Goal: Task Accomplishment & Management: Use online tool/utility

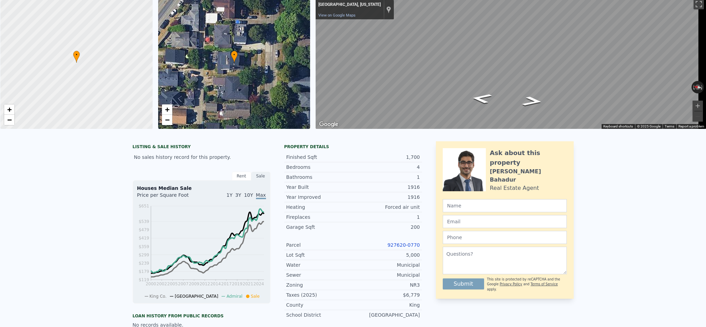
scroll to position [2, 0]
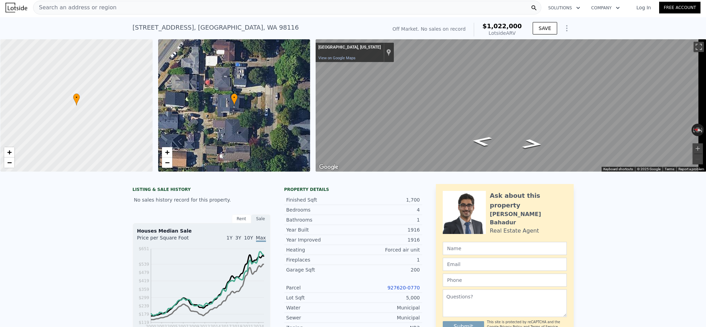
click at [150, 2] on div "Search an address or region" at bounding box center [287, 8] width 508 height 14
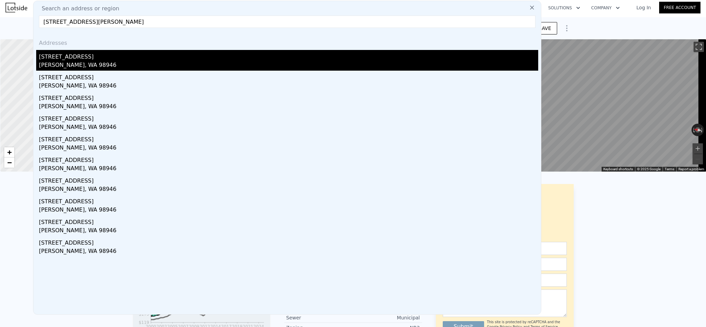
type input "1441 Watt Canyon Rd Thorp, WA 98946"
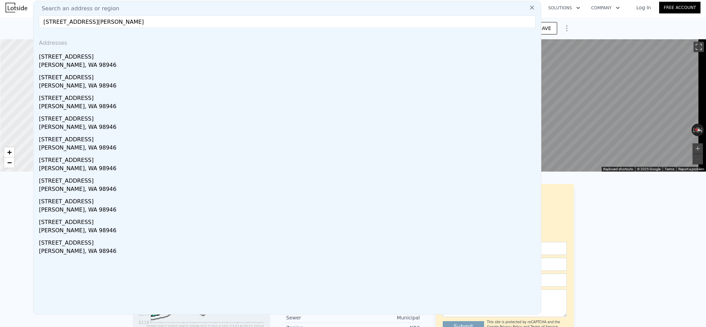
click at [120, 54] on div "1441 Watt Canyon Rd" at bounding box center [288, 55] width 499 height 11
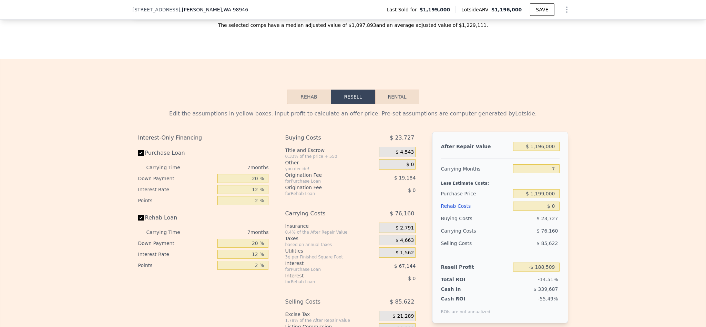
scroll to position [1085, 0]
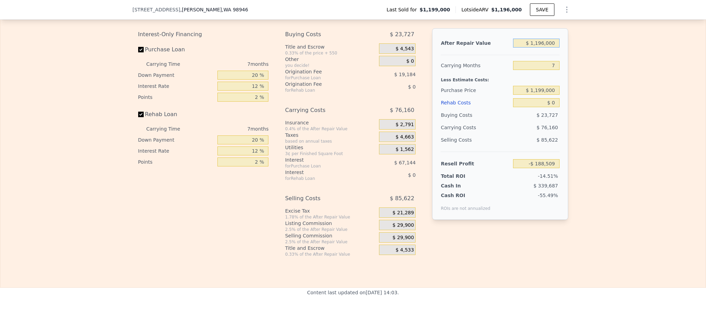
click at [541, 48] on input "$ 1,196,000" at bounding box center [536, 43] width 46 height 9
type input "$ 20"
type input "-$ 1,296,628"
type input "$ 200"
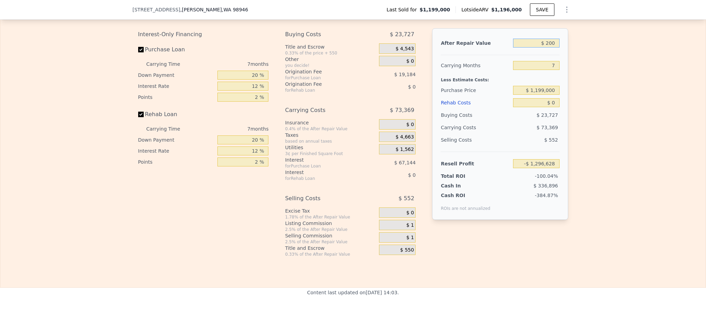
type input "-$ 1,296,461"
type input "$ 2,000"
type input "-$ 1,294,794"
type input "$ 20,000"
type input "-$ 1,278,116"
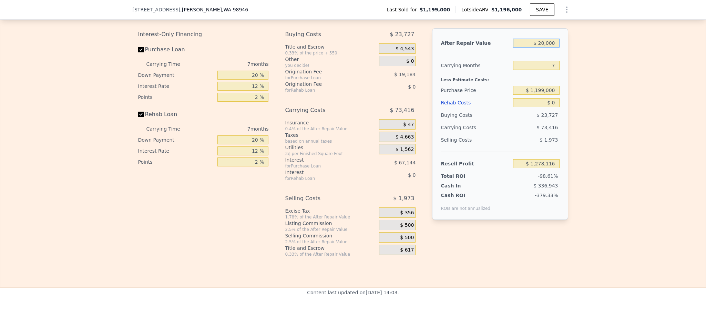
type input "$ 200,000"
type input "-$ 1,111,339"
type input "$ 2,000,000"
type input "$ 556,427"
type input "$ 2,000,000"
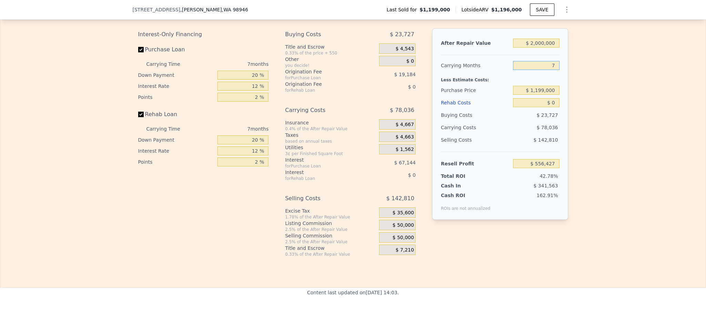
type input "6"
type input "$ 567,575"
type input "6"
type input "$ 1,600,000"
click at [599, 112] on div "Edit the assumptions in yellow boxes. Input profit to calculate an offer price.…" at bounding box center [352, 129] width 705 height 256
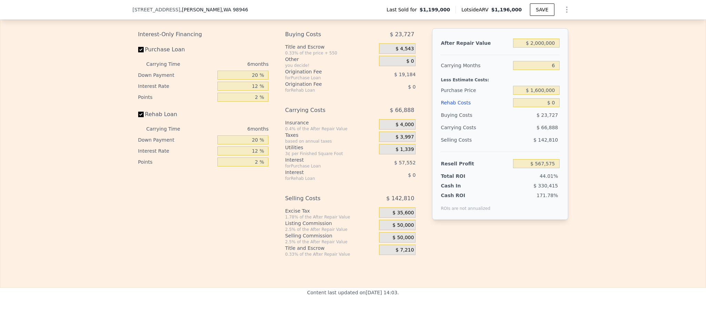
type input "$ 139,576"
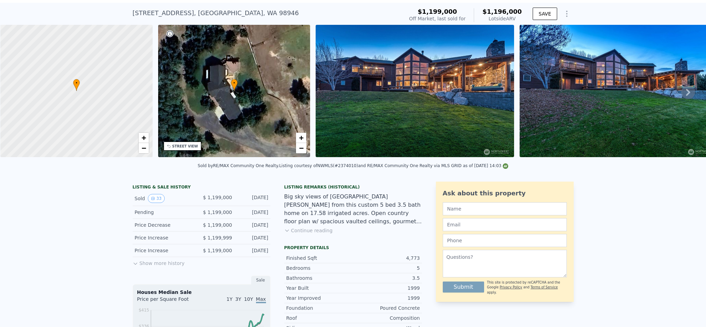
scroll to position [2, 0]
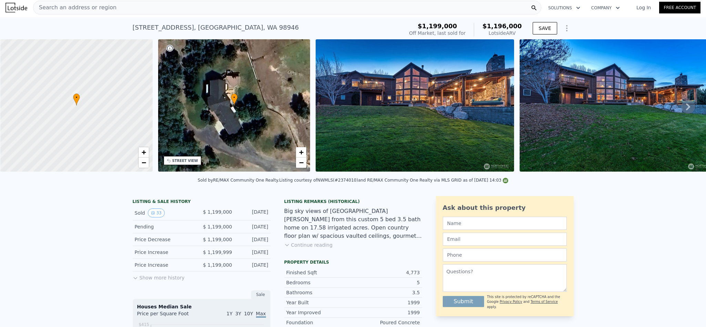
click at [134, 8] on div "Search an address or region" at bounding box center [287, 8] width 508 height 14
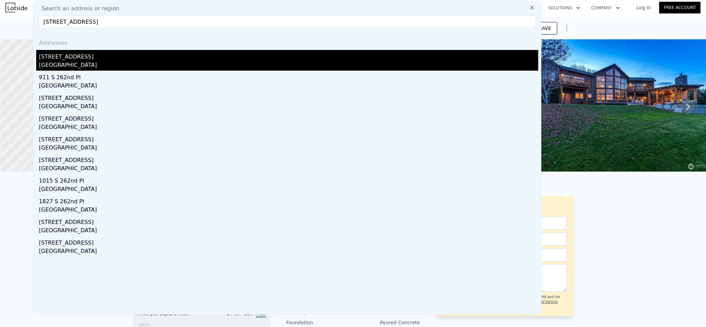
type input "906 S 262nd Pl, Des Moines, WA 98198"
click at [97, 64] on div "Des Moines, WA 98198" at bounding box center [288, 66] width 499 height 10
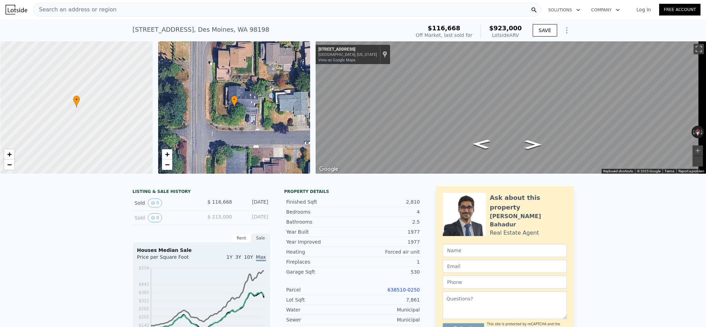
click at [143, 14] on div "Search an address or region" at bounding box center [287, 10] width 508 height 14
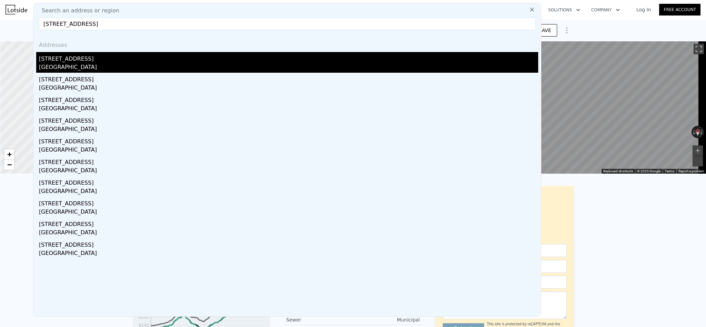
type input "2635 47th Ave SW, Seattle, WA 98116"
click at [105, 64] on div "Seattle, WA 98116" at bounding box center [288, 68] width 499 height 10
type input "4"
type input "1"
type input "1320"
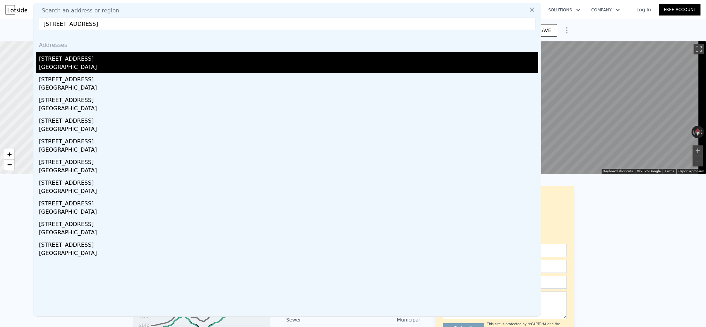
type input "2340"
type input "3700"
type input "7900"
type input "$ 1,022,000"
type input "7"
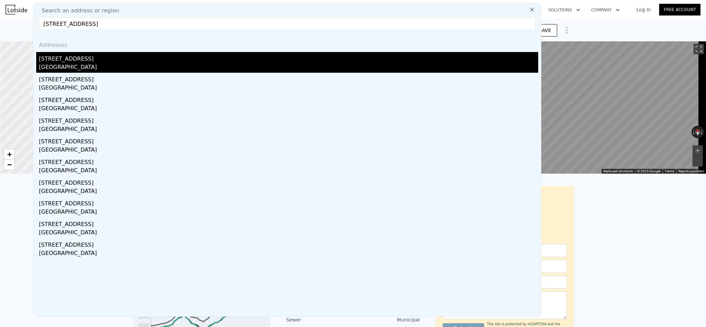
type input "$ 30,001"
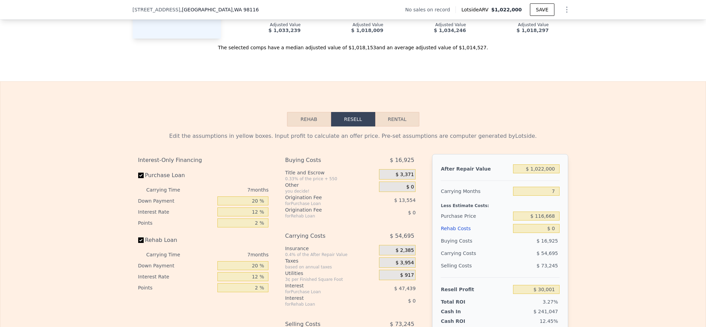
scroll to position [928, 0]
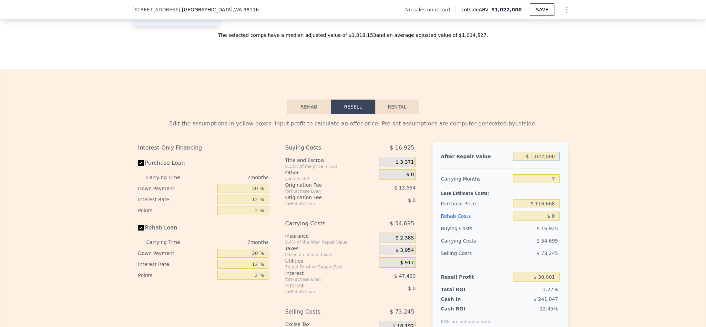
click at [541, 161] on input "$ 1,022,000" at bounding box center [536, 156] width 46 height 9
type input "$ 14"
type input "-$ 916,905"
type input "$ 140"
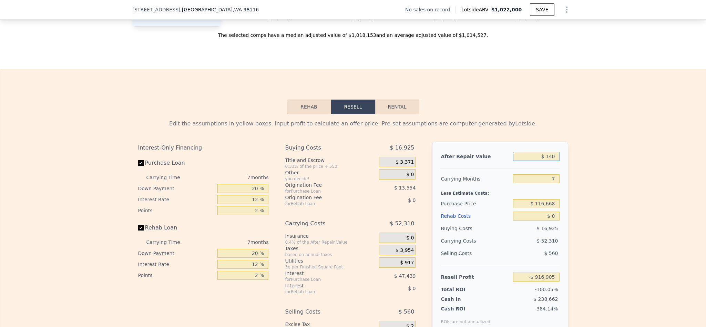
type input "-$ 916,789"
type input "$ 14,000"
type input "-$ 903,948"
type input "$ 140,000"
type input "-$ 787,204"
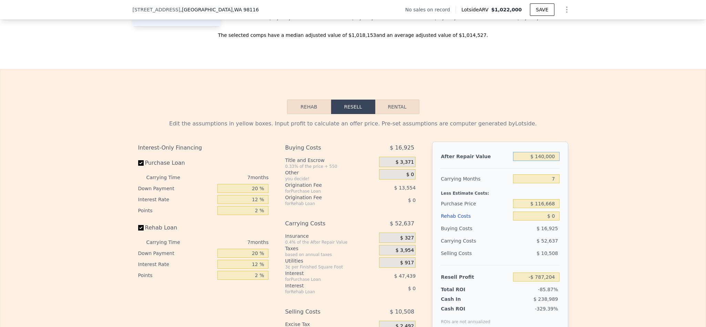
type input "$ 1,400,000"
type input "$ 380,232"
type input "$ 1,400,000"
click at [600, 196] on div "Edit the assumptions in yellow boxes. Input profit to calculate an offer price.…" at bounding box center [352, 242] width 705 height 256
click at [542, 208] on input "$ 116,668" at bounding box center [536, 203] width 46 height 9
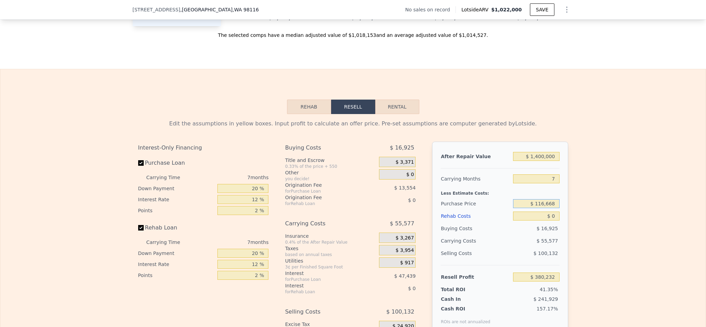
click at [542, 208] on input "$ 116,668" at bounding box center [536, 203] width 46 height 9
type input "$ 940,000"
click at [604, 238] on div "Edit the assumptions in yellow boxes. Input profit to calculate an offer price.…" at bounding box center [352, 242] width 705 height 256
type input "$ 280,370"
click at [551, 220] on input "$ 0" at bounding box center [536, 215] width 46 height 9
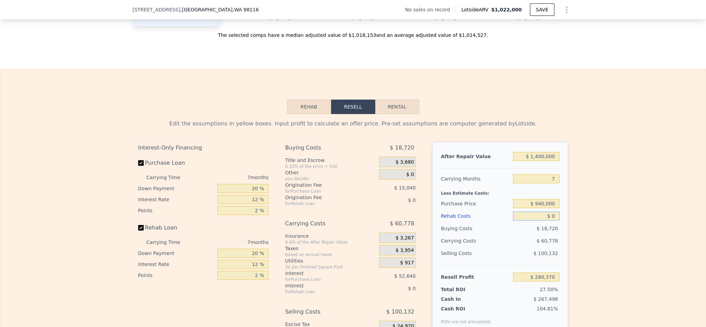
click at [551, 220] on input "$ 0" at bounding box center [536, 215] width 46 height 9
type input "$ 18"
type input "$ 280,352"
type input "$ 180"
type input "$ 280,180"
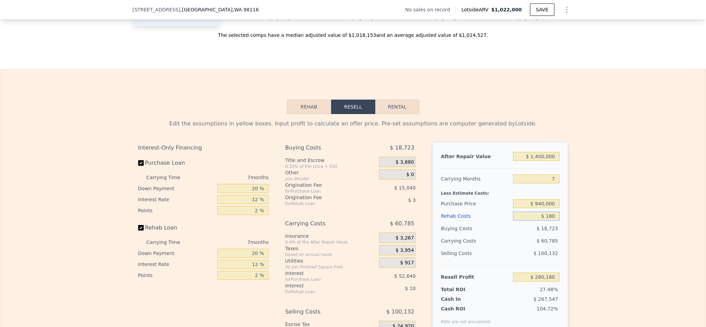
type input "$ 1,800"
type input "$ 278,443"
type input "$ 18,000"
type input "$ 261,074"
type input "$ 180,000"
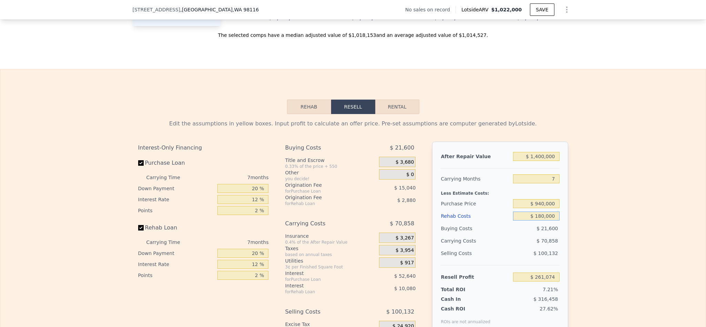
type input "$ 87,410"
type input "$ 180,000"
click at [619, 236] on div "Edit the assumptions in yellow boxes. Input profit to calculate an offer price.…" at bounding box center [352, 242] width 705 height 256
drag, startPoint x: 553, startPoint y: 201, endPoint x: 510, endPoint y: 201, distance: 42.7
click at [513, 183] on input "7" at bounding box center [536, 178] width 46 height 9
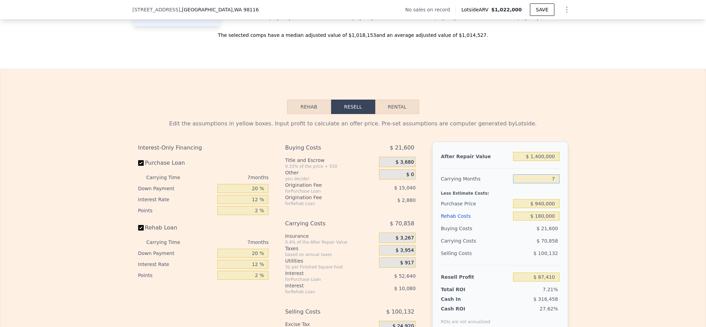
type input "6"
type input "$ 97,532"
type input "6"
click at [686, 208] on div "Edit the assumptions in yellow boxes. Input profit to calculate an offer price.…" at bounding box center [352, 242] width 705 height 256
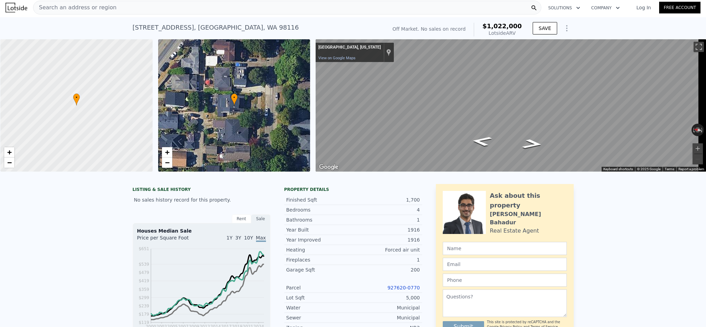
type input "$ 1,022,000"
type input "7"
type input "$ 0"
type input "$ 30,001"
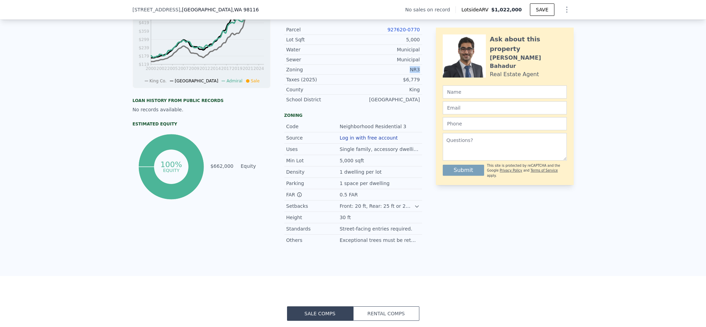
drag, startPoint x: 417, startPoint y: 79, endPoint x: 400, endPoint y: 79, distance: 17.6
click at [400, 75] on div "Zoning NR3" at bounding box center [353, 70] width 138 height 10
copy div "NR3"
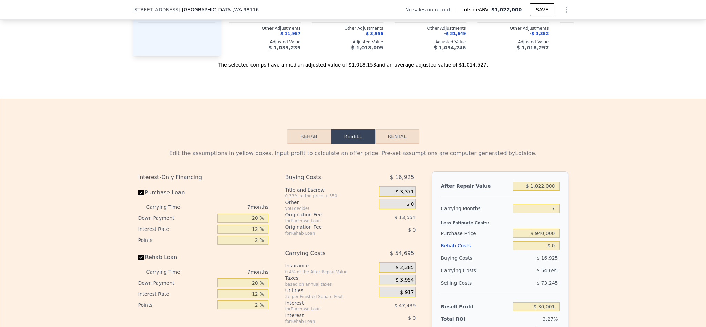
scroll to position [981, 0]
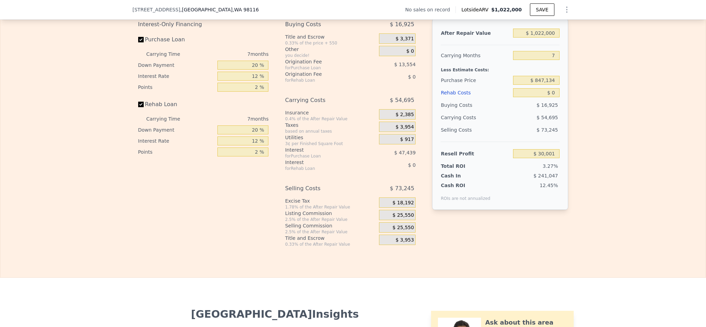
scroll to position [1031, 0]
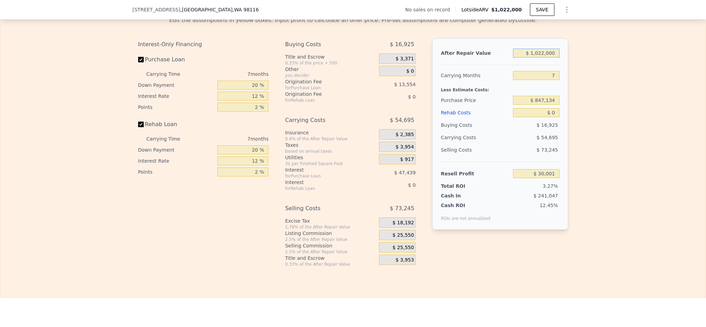
click at [539, 58] on input "$ 1,022,000" at bounding box center [536, 53] width 46 height 9
click at [537, 58] on input "$ 1,022,000" at bounding box center [536, 53] width 46 height 9
click at [540, 105] on input "$ 847,134" at bounding box center [536, 100] width 46 height 9
click at [535, 58] on input "$ 1,022,000" at bounding box center [536, 53] width 46 height 9
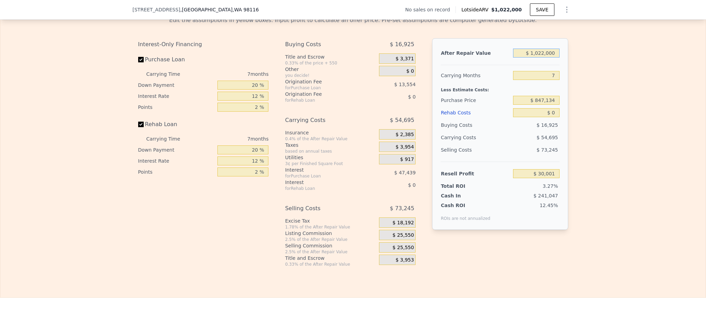
click at [535, 58] on input "$ 1,022,000" at bounding box center [536, 53] width 46 height 9
type input "$ 1"
type input "-$ 916,918"
type input "$ 15"
type input "-$ 916,904"
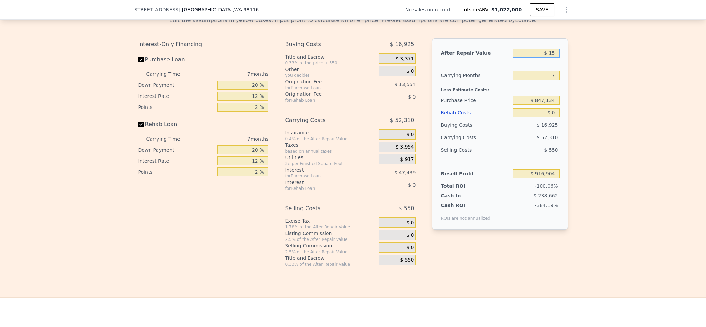
type input "$ 150"
type input "-$ 916,780"
type input "$ 1,500"
type input "-$ 915,531"
type input "$ 15,000"
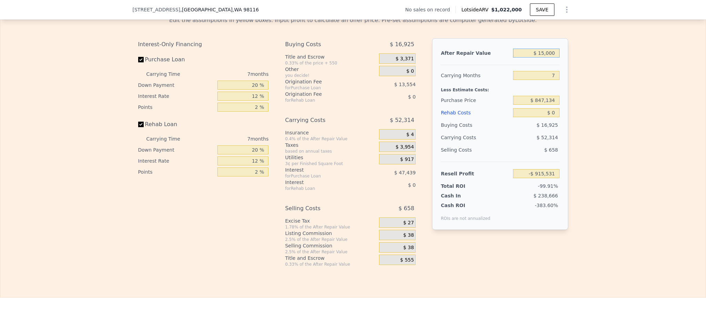
type input "-$ 903,021"
type input "$ 150,000"
type input "-$ 777,939"
type input "$ 1,500,000"
type input "$ 472,886"
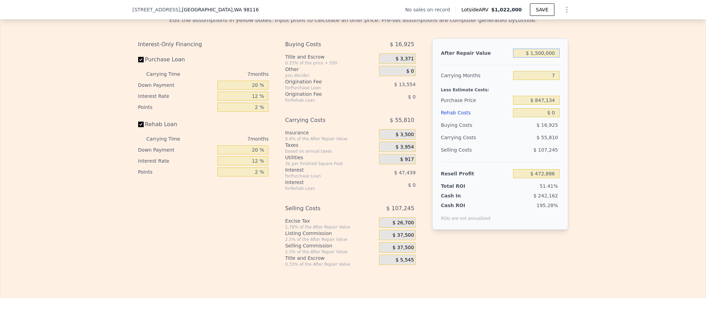
type input "$ 1,500,000"
type input "6"
type input "$ 480,858"
type input "6"
type input "$ 1"
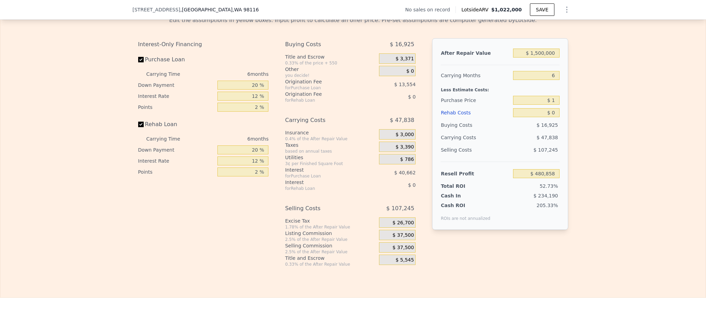
type input "$ 1,385,028"
click at [544, 58] on input "$ 1,500,000" at bounding box center [536, 53] width 46 height 9
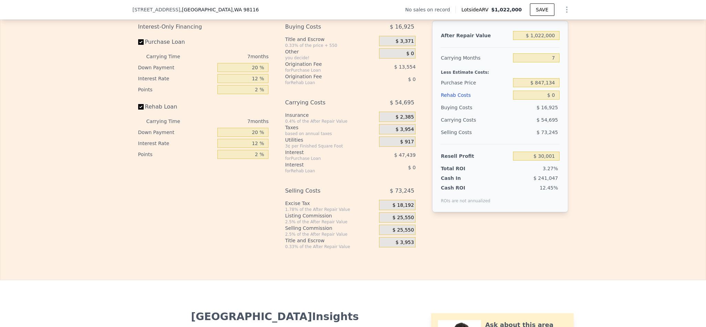
scroll to position [1031, 0]
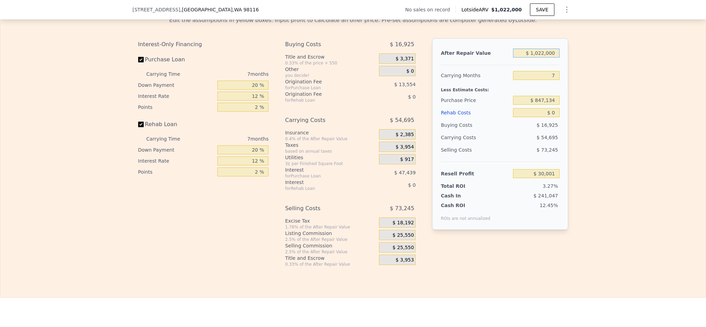
click at [533, 58] on input "$ 1,022,000" at bounding box center [536, 53] width 46 height 9
type input "$ 150"
type input "-$ 916,780"
type input "$ 150,000"
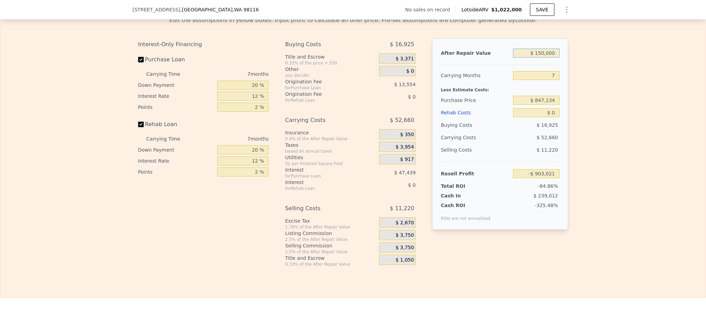
type input "-$ 777,939"
type input "$ 1,500,000"
type input "$ 472,886"
type input "$ 1,500,000"
type input "6"
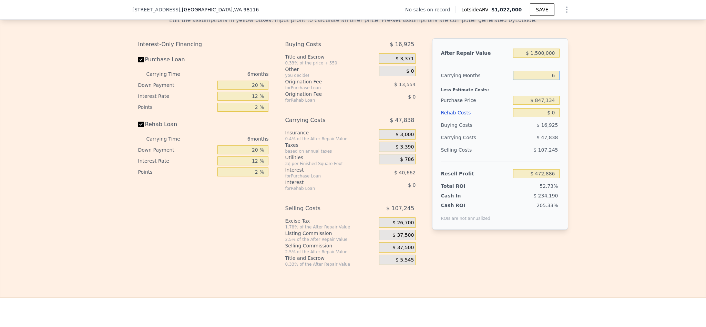
type input "$ 480,858"
type input "6"
type input "$ 940,000"
type input "$ 381,739"
type input "$ 1"
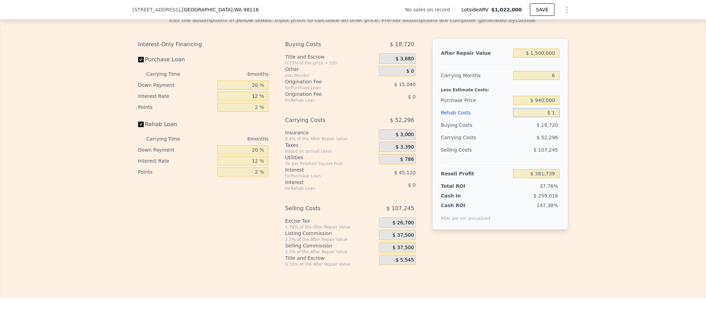
type input "$ 381,738"
type input "$ 18"
type input "$ 381,721"
type input "$ 180"
type input "$ 381,550"
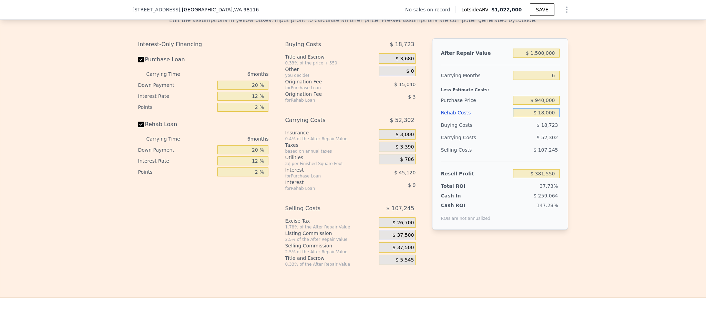
type input "$ 180,000"
type input "$ 190,219"
type input "$ 180,000"
drag, startPoint x: 603, startPoint y: 183, endPoint x: 600, endPoint y: 185, distance: 3.5
click at [603, 184] on div "Edit the assumptions in yellow boxes. Input profit to calculate an offer price.…" at bounding box center [352, 139] width 705 height 256
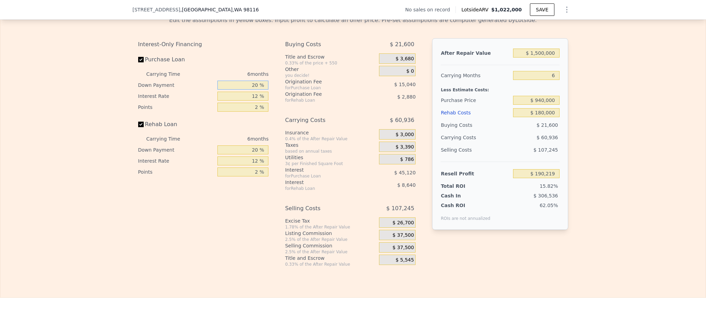
drag, startPoint x: 252, startPoint y: 104, endPoint x: 235, endPoint y: 105, distance: 17.6
click at [235, 90] on input "20 %" at bounding box center [242, 85] width 51 height 9
type input "10 %"
type input "$ 182,699"
type input "10 %"
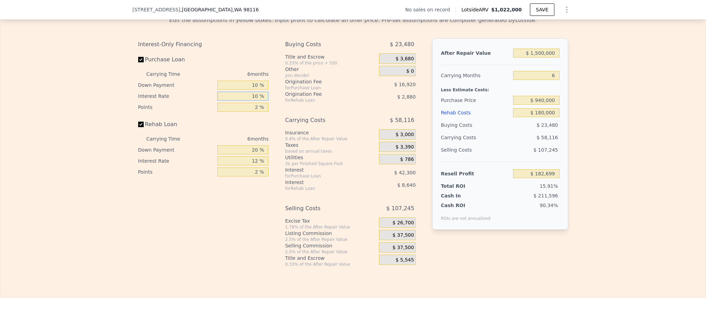
type input "$ 191,159"
type input "10.5 %"
type input "$ 189,047"
type input "1 %"
type input "$ 197,507"
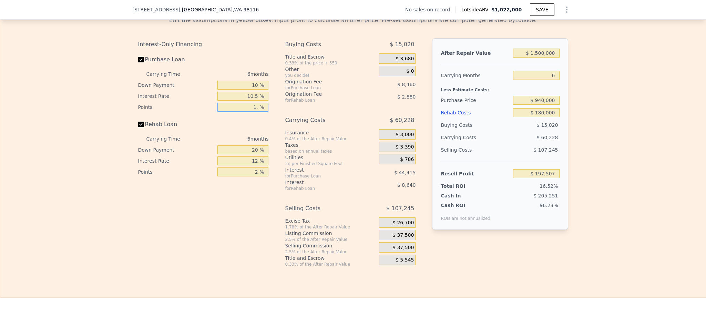
type input "1.5 %"
type input "$ 193,277"
type input "1 %"
type input "$ 190,541"
type input "10 %"
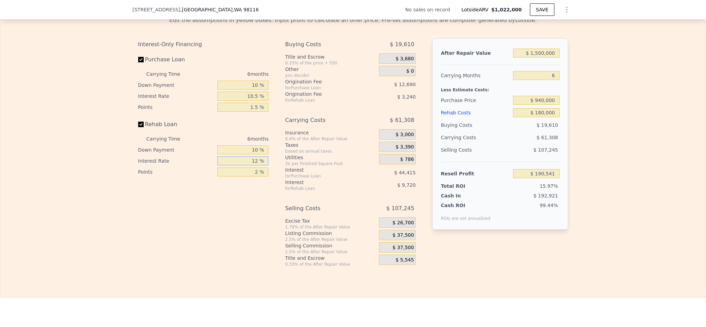
type input "$ 191,837"
type input "1 %"
type input "$ 200,747"
type input "10 %"
type input "$ 193,457"
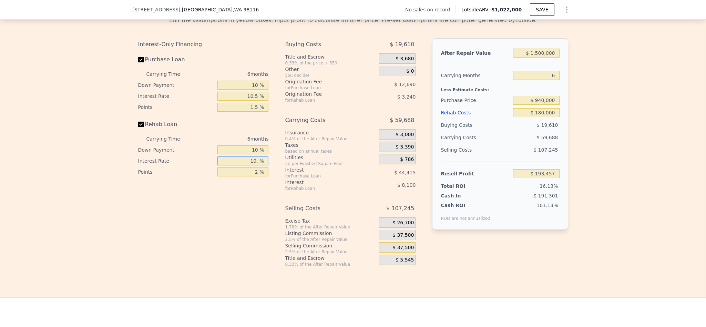
type input "10.5 %"
type input "$ 193,055"
type input "1 %"
type input "$ 194,675"
type input "1.5 %"
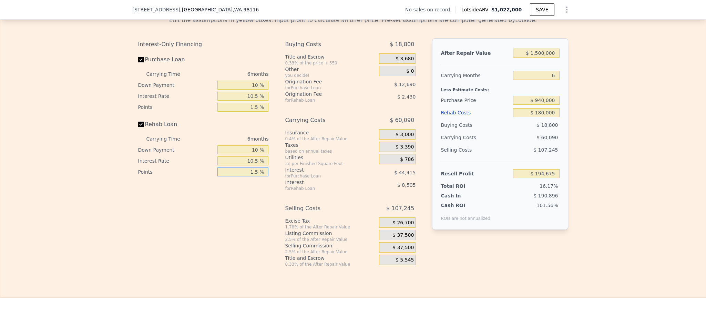
type input "$ 193,865"
type input "1.5 %"
click at [398, 238] on span "$ 37,500" at bounding box center [402, 235] width 21 height 6
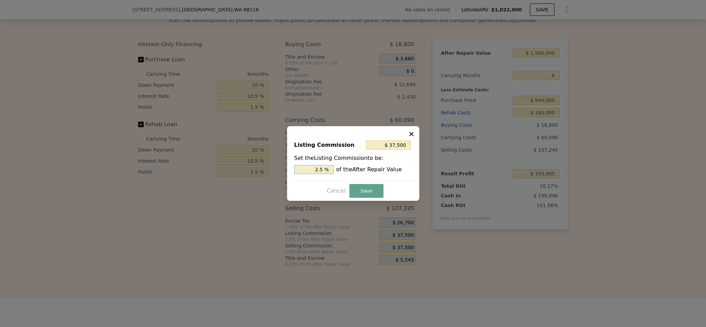
drag, startPoint x: 318, startPoint y: 168, endPoint x: 281, endPoint y: 169, distance: 37.2
click at [281, 169] on div "​ Listing Commission $ 37,500 Set the Listing Commission to be: 2.5 % of the Af…" at bounding box center [353, 163] width 706 height 327
type input "$ 7,500"
type input ".5 %"
type input "$ 22,500"
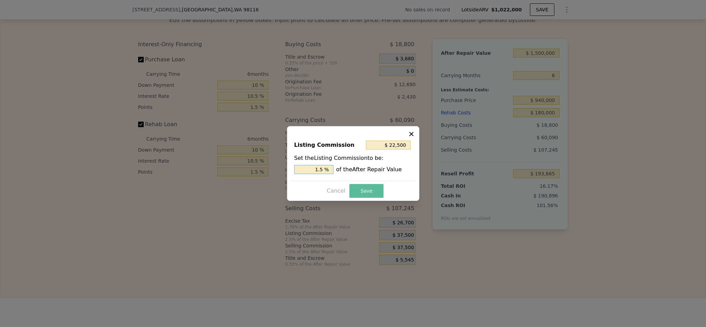
type input "1.5 %"
click at [365, 189] on button "Save" at bounding box center [366, 191] width 34 height 14
type input "$ 208,865"
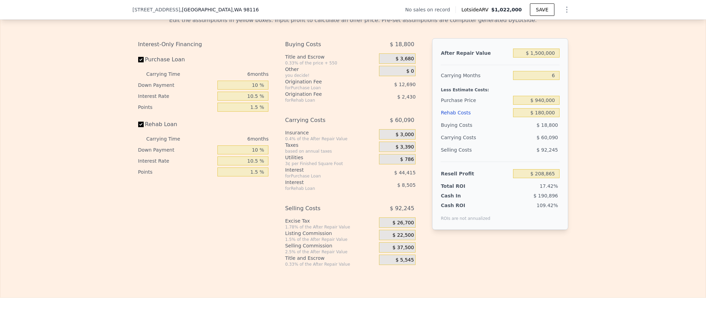
click at [621, 207] on div "Edit the assumptions in yellow boxes. Input profit to calculate an offer price.…" at bounding box center [352, 139] width 705 height 256
type input "$ 1,022,000"
type input "7"
type input "$ 0"
type input "$ 30,001"
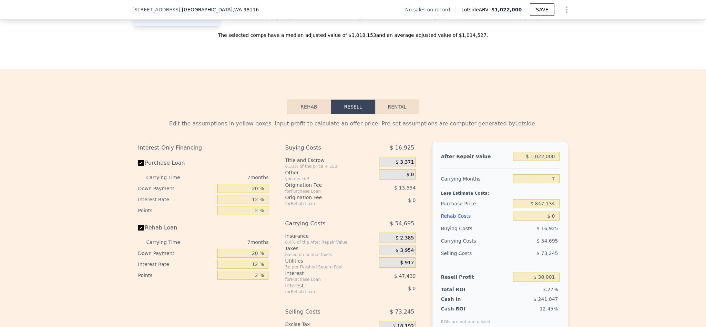
scroll to position [1031, 0]
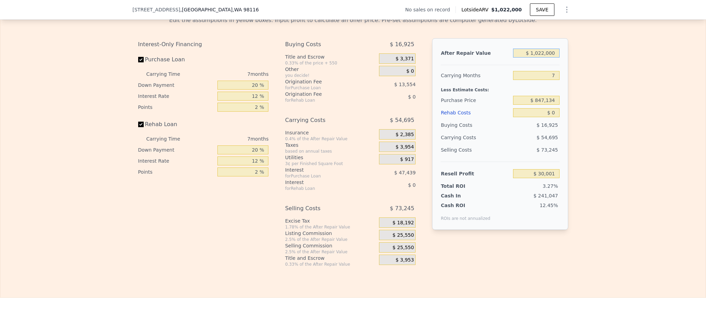
click at [549, 58] on input "$ 1,022,000" at bounding box center [536, 53] width 46 height 9
type input "$ 1,500,000"
type input "$ 472,886"
type input "$ 1,500,000"
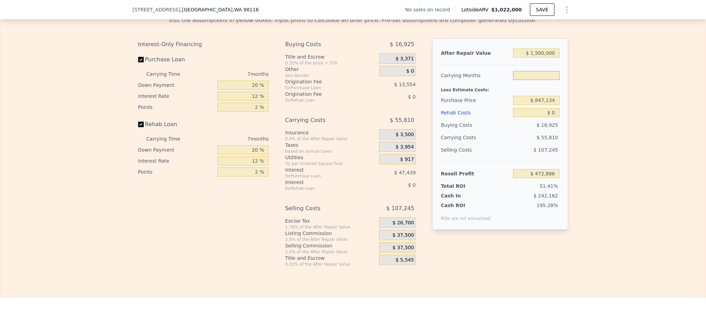
type input "6"
type input "$ 480,858"
type input "6"
type input "$ 960,000"
type input "$ 360,392"
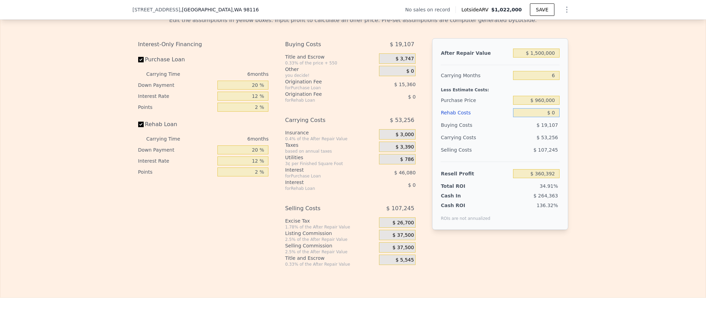
type input "$ 1"
type input "$ 360,391"
type input "$ 18"
type input "$ 360,374"
type input "$ 180"
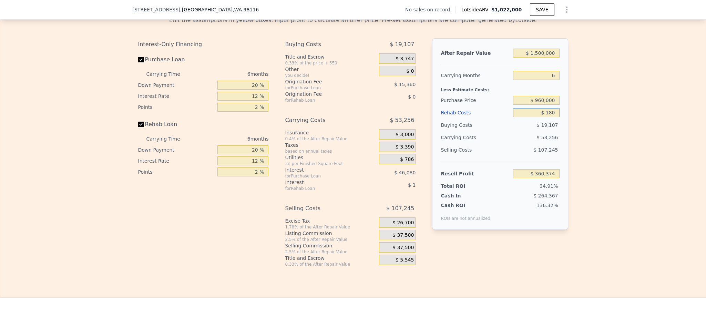
type input "$ 360,203"
type input "$ 180,000"
type input "$ 168,872"
type input "$ 180,000"
drag, startPoint x: 252, startPoint y: 107, endPoint x: 225, endPoint y: 115, distance: 29.0
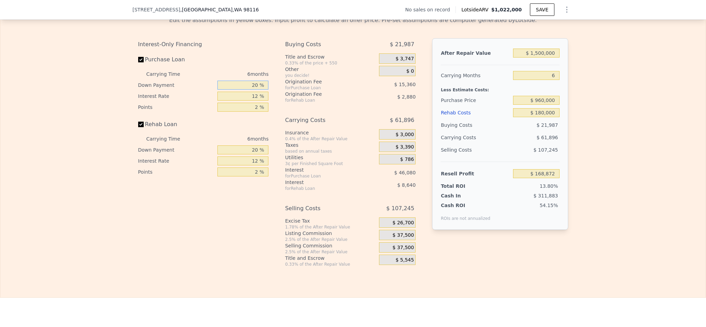
click at [228, 112] on div "Carrying Time 6 months Down Payment 20 % Interest Rate 12 % Points 2 %" at bounding box center [203, 91] width 131 height 44
type input "10 %"
type input "$ 161,192"
type input "1 %"
type input "$ 208,712"
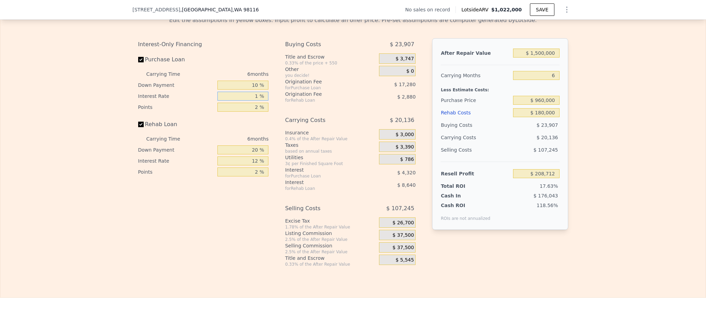
type input "10 %"
type input "$ 169,832"
type input "10.5 %"
type input "$ 167,672"
type input "1 %"
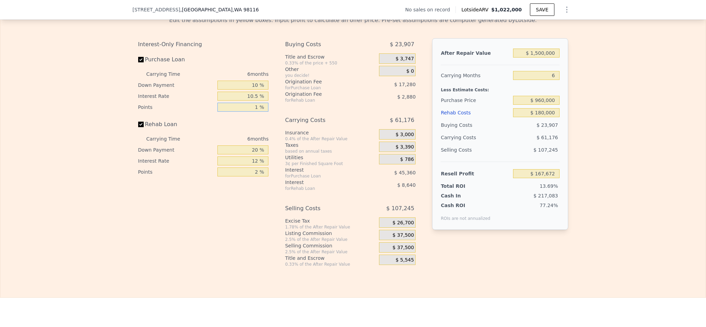
type input "$ 176,312"
type input "1.5 %"
type input "$ 171,992"
type input "1.5 %"
type input "1 %"
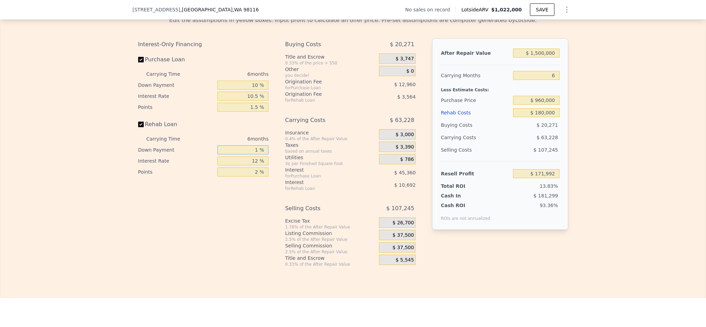
type input "$ 169,256"
type input "10 %"
type input "$ 170,552"
type input "1 %"
type input "$ 179,462"
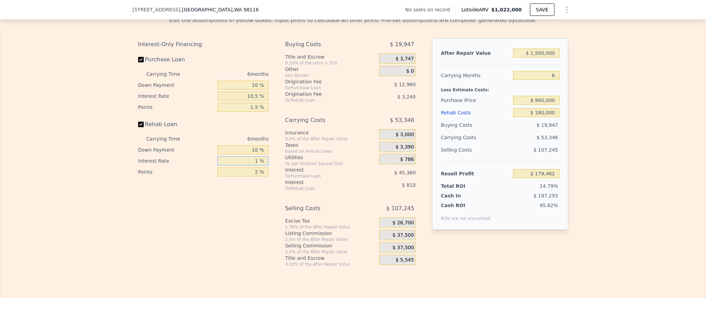
type input "10 %"
type input "$ 172,172"
type input "10.5 %"
type input "$ 171,770"
type input "1 %"
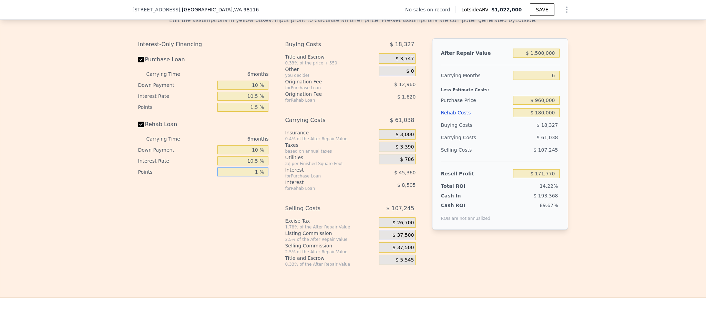
type input "$ 173,390"
type input "1.5 %"
type input "$ 172,580"
type input "1.5 %"
click at [388, 240] on div "$ 37,500" at bounding box center [397, 235] width 37 height 10
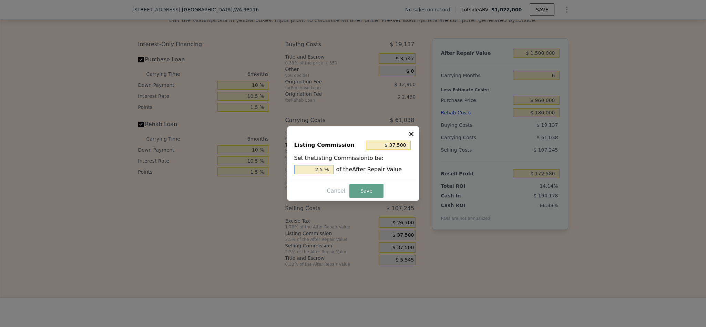
drag, startPoint x: 319, startPoint y: 170, endPoint x: 303, endPoint y: 171, distance: 16.6
click at [307, 170] on input "2.5 %" at bounding box center [313, 169] width 39 height 9
type input "$ 22,500"
type input "1.5 %"
click at [367, 194] on button "Save" at bounding box center [366, 191] width 34 height 14
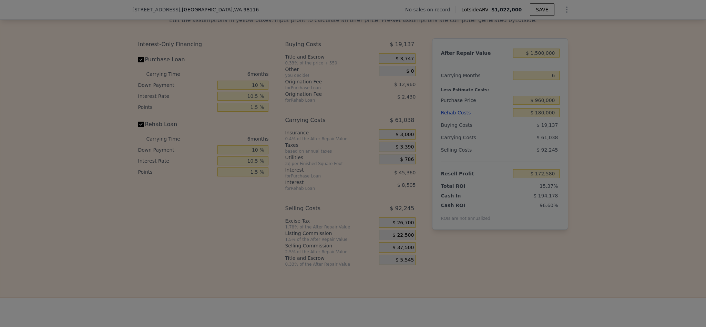
type input "$ 187,580"
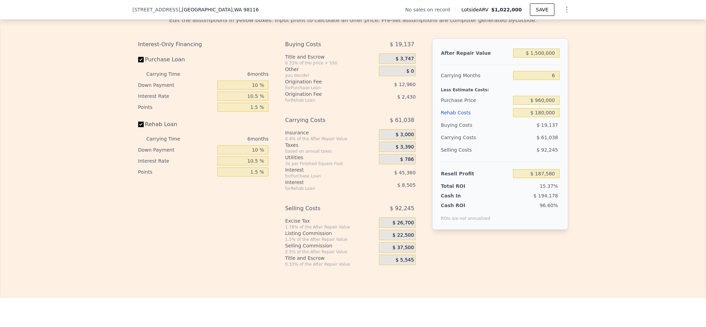
click at [604, 258] on div "Edit the assumptions in yellow boxes. Input profit to calculate an offer price.…" at bounding box center [352, 139] width 705 height 256
type input "$ 1,022,000"
type input "7"
type input "$ 0"
type input "$ 30,001"
